Goal: Find specific page/section: Find specific page/section

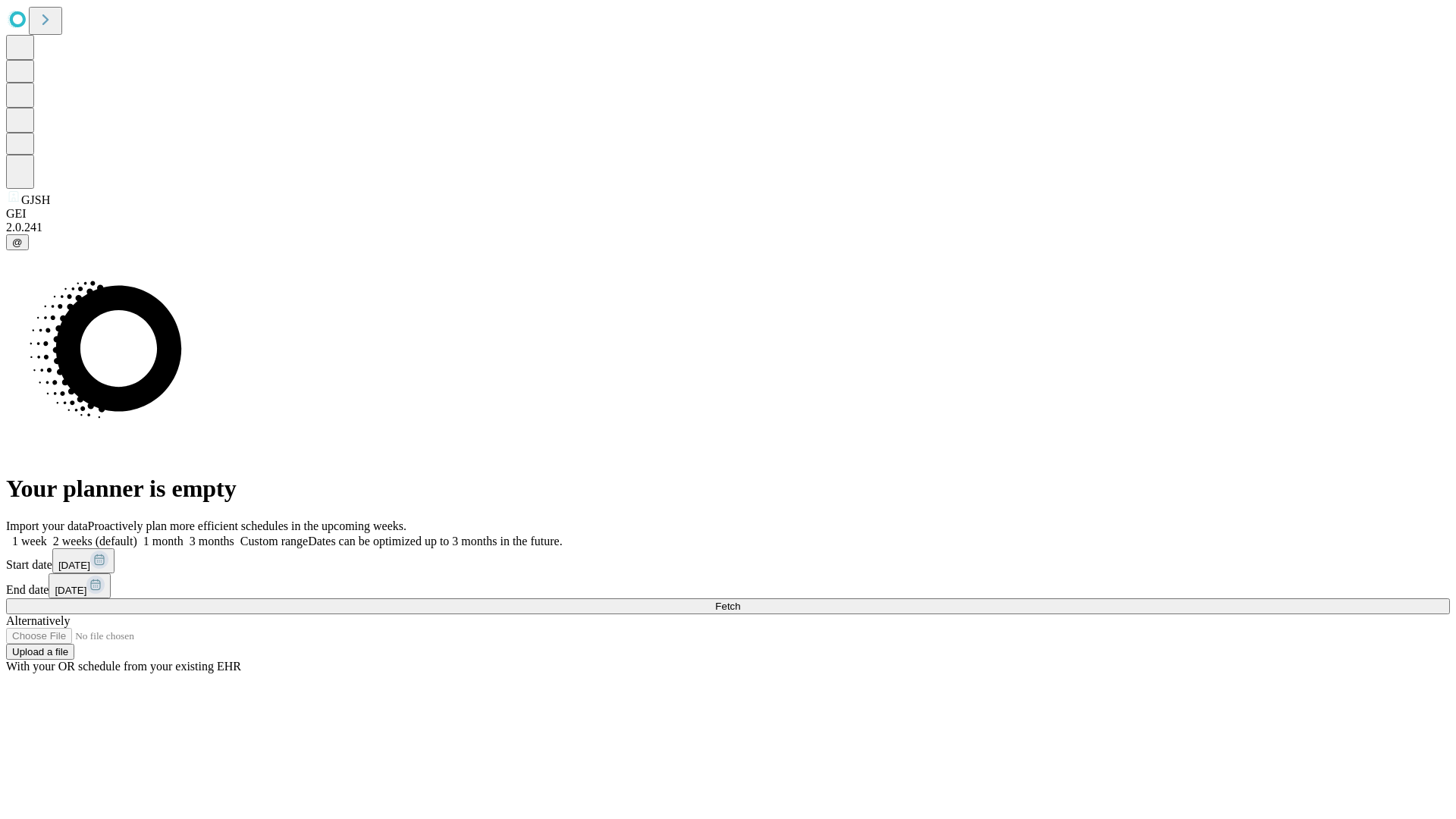
click at [740, 601] on span "Fetch" at bounding box center [727, 606] width 25 height 12
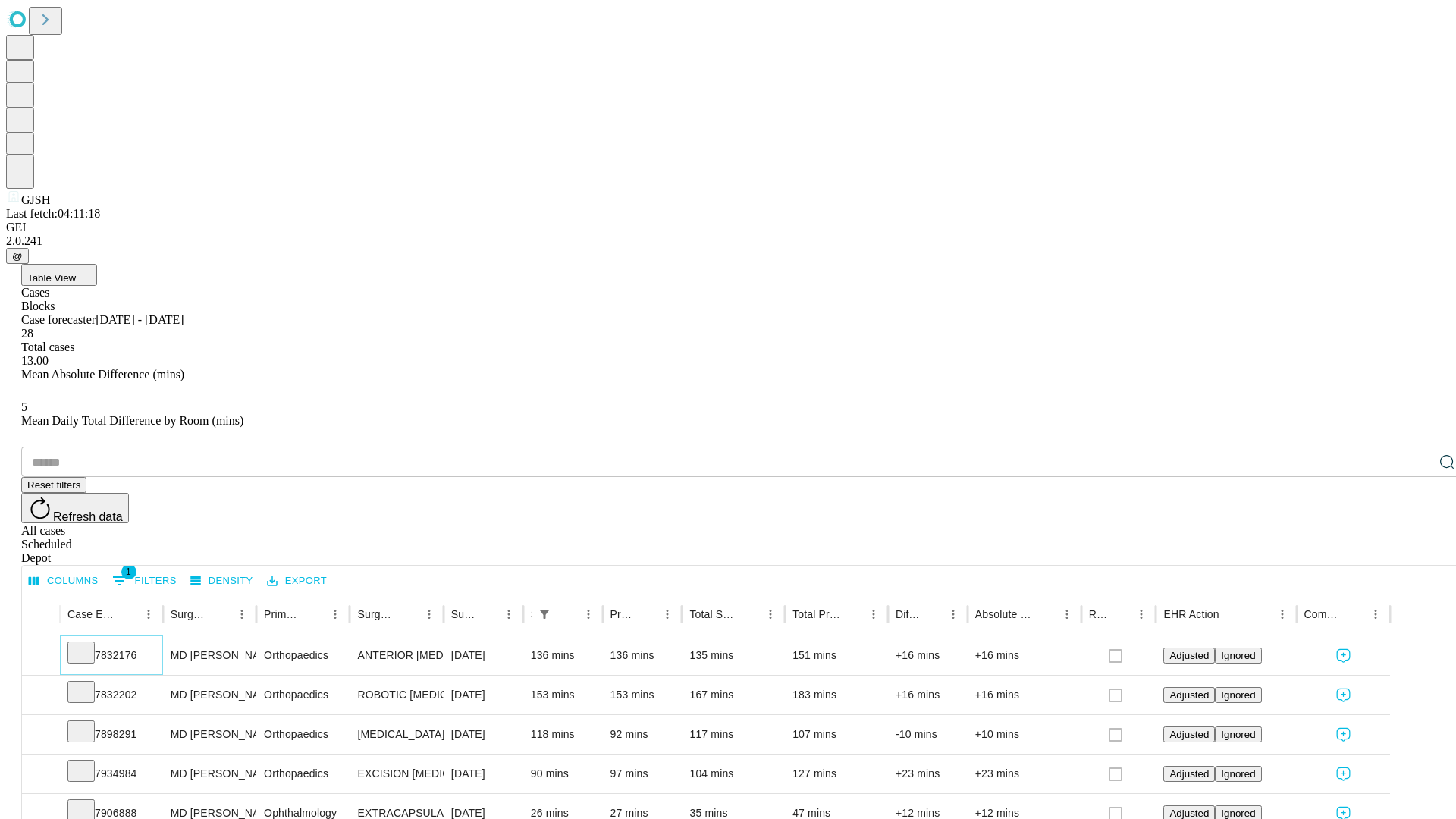
click at [89, 644] on icon at bounding box center [81, 651] width 15 height 15
